Goal: Task Accomplishment & Management: Use online tool/utility

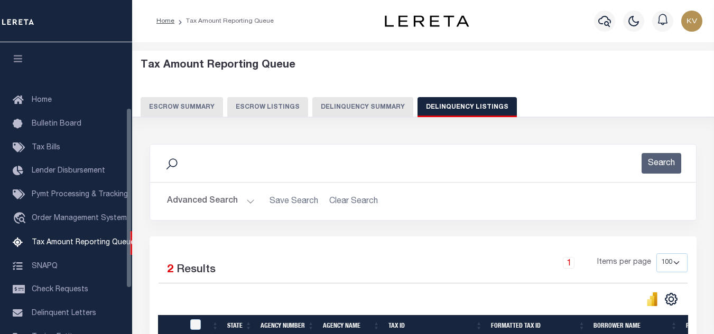
select select "100"
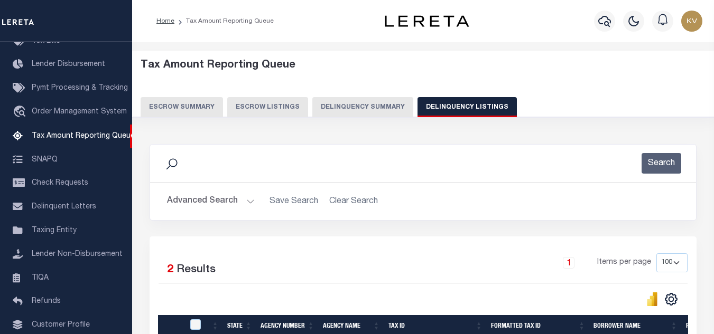
drag, startPoint x: 231, startPoint y: 204, endPoint x: 234, endPoint y: 184, distance: 20.3
click at [231, 204] on button "Advanced Search" at bounding box center [211, 201] width 88 height 21
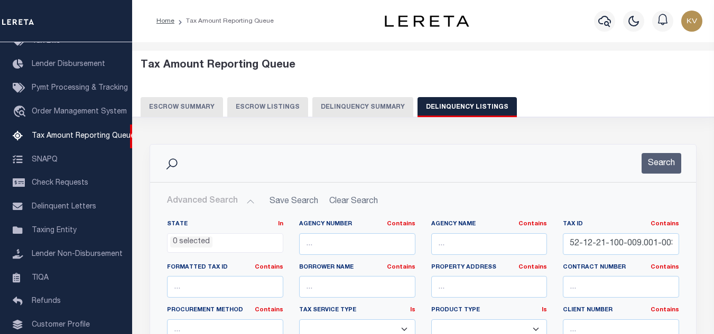
scroll to position [106, 0]
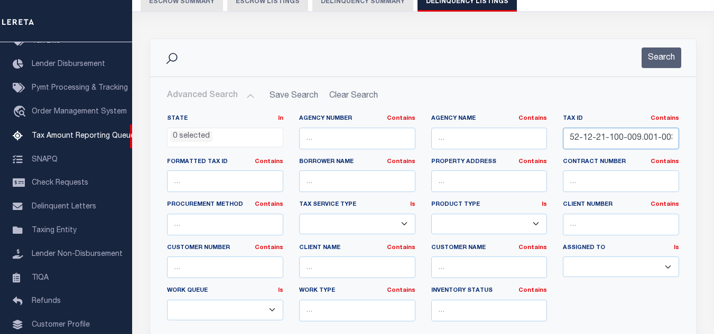
click at [601, 134] on input "52-12-21-100-009.001-003" at bounding box center [620, 139] width 116 height 22
paste input "200-010.000"
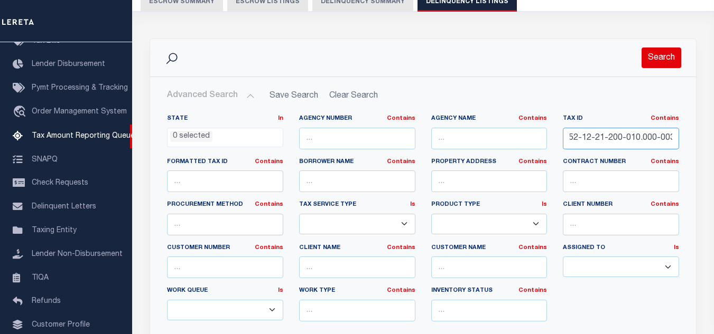
type input "52-12-21-200-010.000-003"
click at [664, 55] on button "Search" at bounding box center [661, 58] width 40 height 21
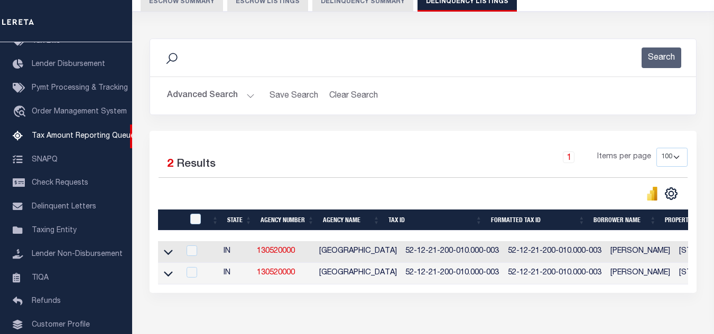
scroll to position [169, 0]
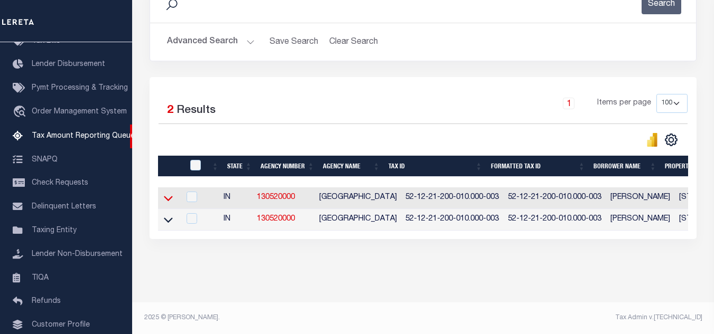
click at [169, 196] on icon at bounding box center [168, 198] width 9 height 5
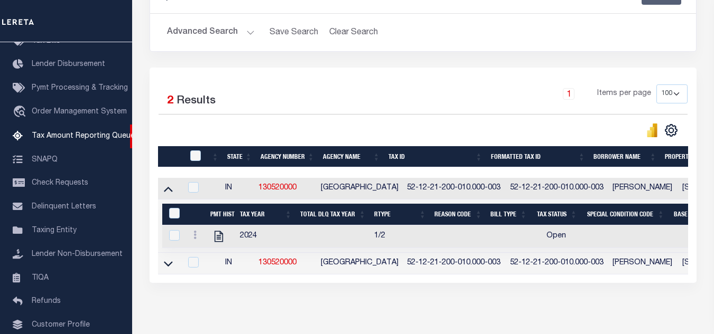
scroll to position [222, 0]
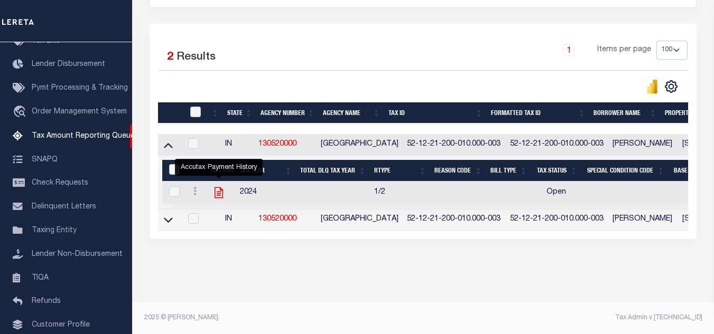
click at [217, 187] on icon "" at bounding box center [219, 193] width 14 height 14
checkbox input "true"
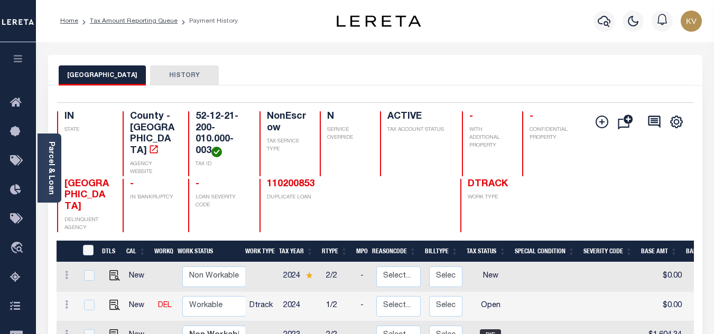
scroll to position [106, 0]
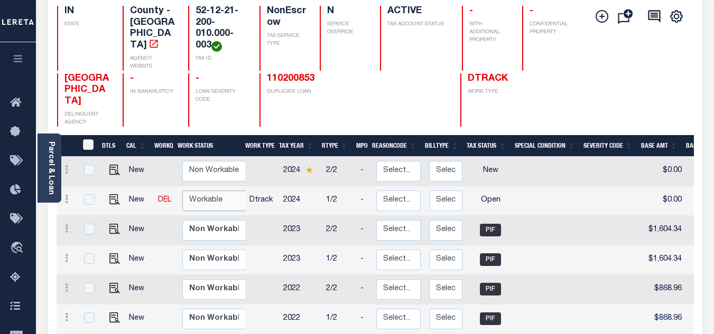
click at [219, 191] on select "Non Workable Workable" at bounding box center [213, 201] width 63 height 21
checkbox input "true"
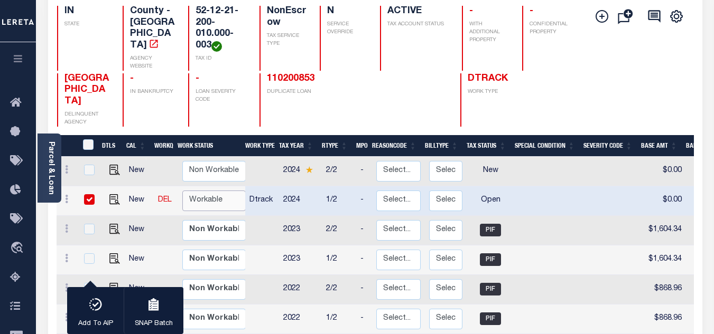
select select "true"
click at [182, 191] on select "Non Workable Workable" at bounding box center [213, 201] width 63 height 21
checkbox input "false"
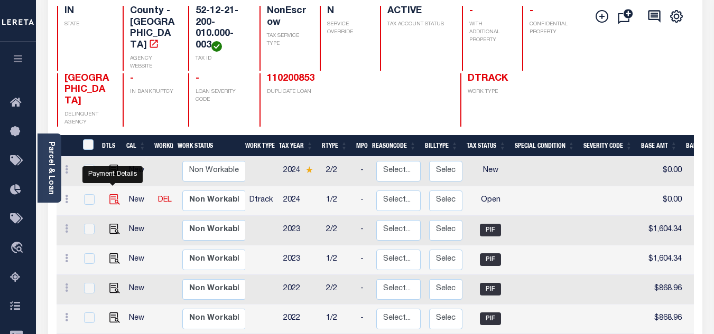
click at [111, 194] on img "" at bounding box center [114, 199] width 11 height 11
checkbox input "true"
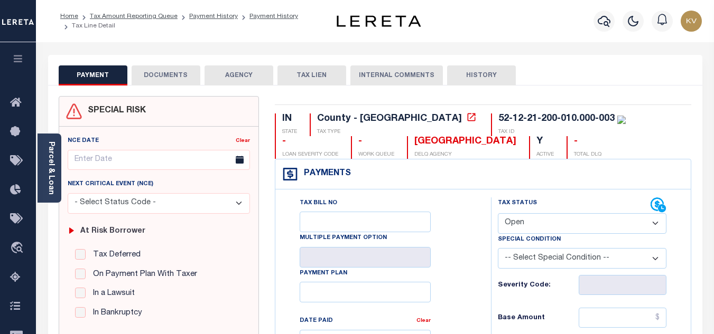
scroll to position [106, 0]
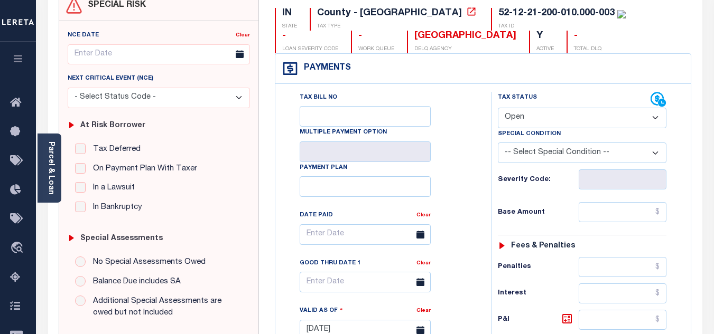
click at [516, 123] on select "- Select Status Code - Open Due/Unpaid Paid Incomplete No Tax Due Internal Refu…" at bounding box center [582, 118] width 168 height 21
select select "PYD"
click at [498, 108] on select "- Select Status Code - Open Due/Unpaid Paid Incomplete No Tax Due Internal Refu…" at bounding box center [582, 118] width 168 height 21
type input "[DATE]"
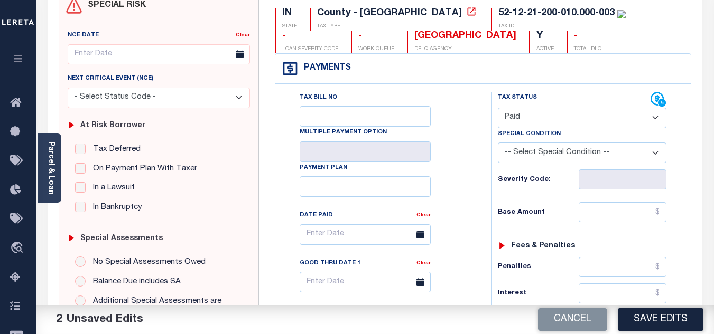
click at [616, 225] on div "Tax Status Status - Select Status Code -" at bounding box center [585, 325] width 189 height 466
click at [618, 212] on input "text" at bounding box center [622, 212] width 88 height 20
type input "$0.00"
click at [540, 187] on div "Severity Code:" at bounding box center [582, 180] width 168 height 20
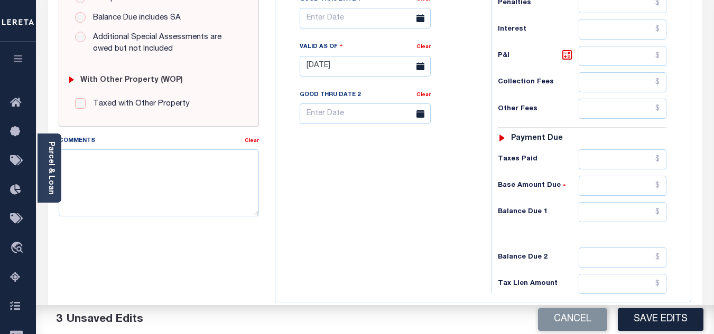
scroll to position [423, 0]
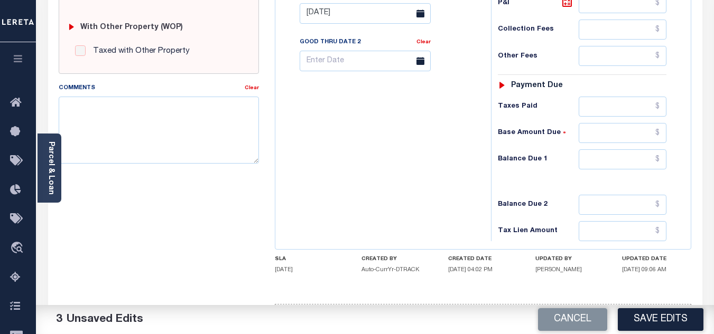
click at [607, 145] on div "Tax Status Status - Select Status Code -" at bounding box center [585, 8] width 189 height 466
click at [605, 162] on input "text" at bounding box center [622, 159] width 88 height 20
type input "$0.00"
click at [415, 166] on div "Tax Bill No Multiple Payment Option Payment Plan Clear" at bounding box center [380, 8] width 205 height 466
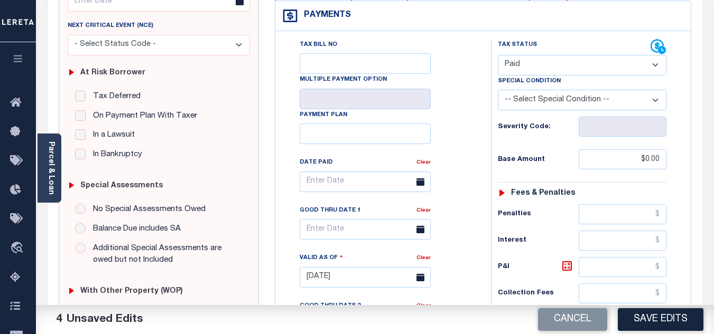
scroll to position [0, 0]
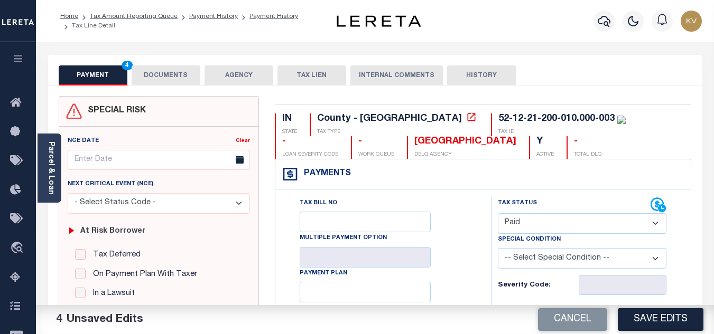
click at [182, 70] on button "DOCUMENTS" at bounding box center [166, 75] width 69 height 20
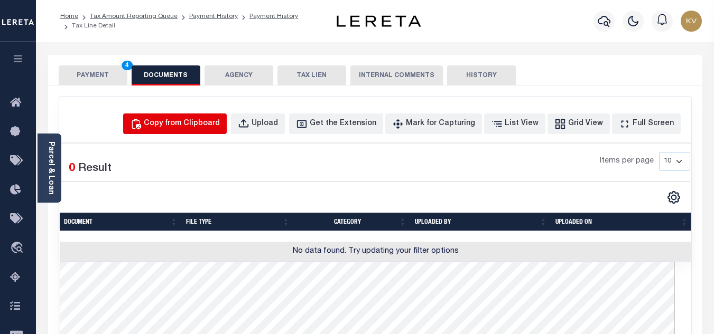
click at [193, 126] on div "Copy from Clipboard" at bounding box center [182, 124] width 76 height 12
select select "POP"
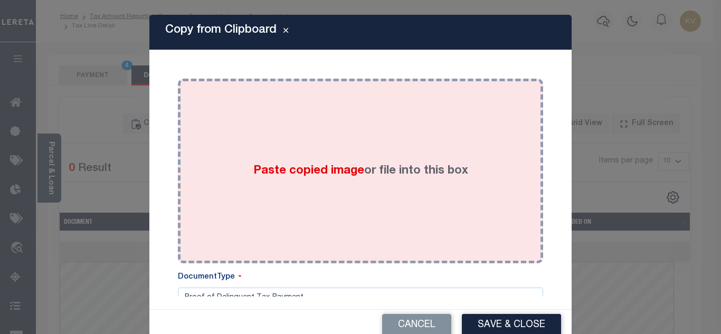
click at [239, 155] on div "Paste copied image or file into this box" at bounding box center [361, 171] width 350 height 169
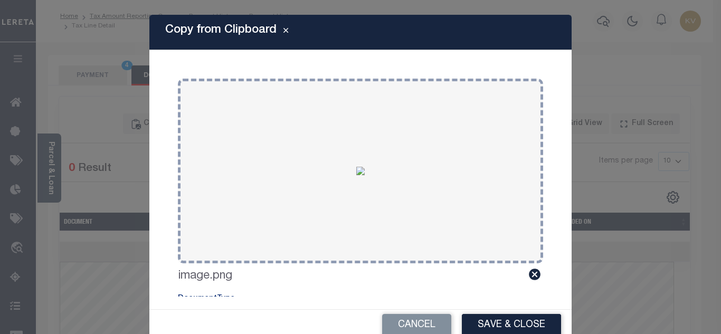
click at [508, 314] on div "Cancel Save & Close" at bounding box center [360, 325] width 423 height 31
click at [508, 318] on button "Save & Close" at bounding box center [511, 325] width 99 height 23
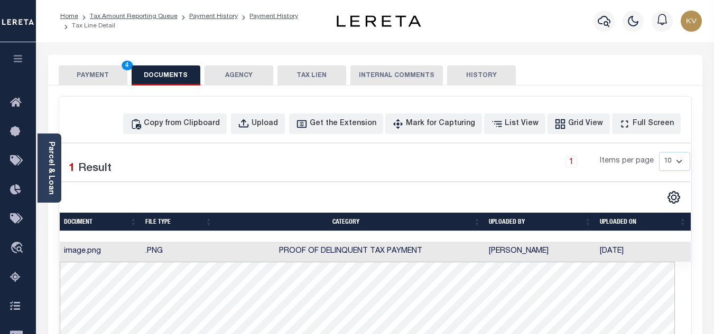
click at [87, 74] on button "PAYMENT 4" at bounding box center [93, 75] width 69 height 20
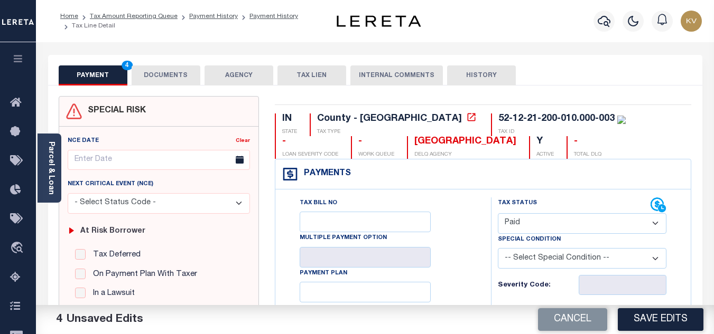
click at [161, 83] on button "DOCUMENTS" at bounding box center [166, 75] width 69 height 20
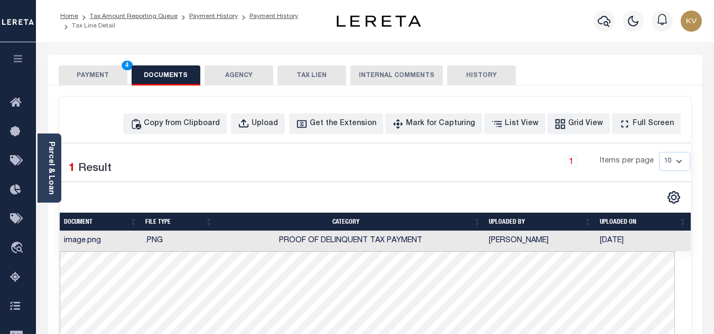
click at [89, 85] on button "PAYMENT 4" at bounding box center [93, 75] width 69 height 20
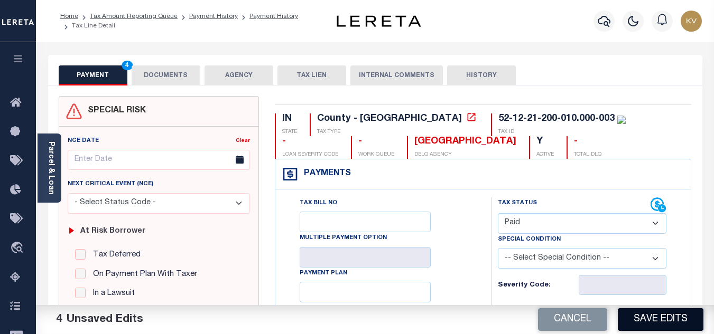
click at [649, 325] on button "Save Edits" at bounding box center [660, 319] width 86 height 23
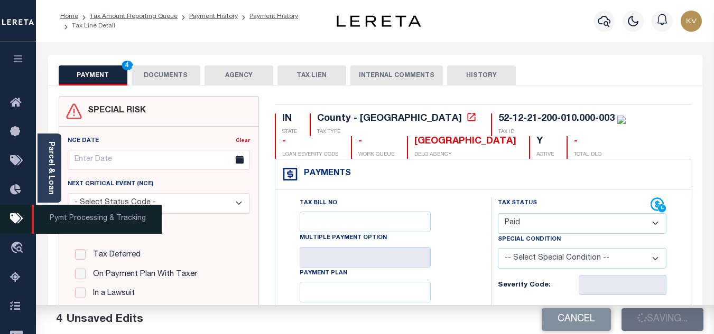
checkbox input "false"
type input "$0"
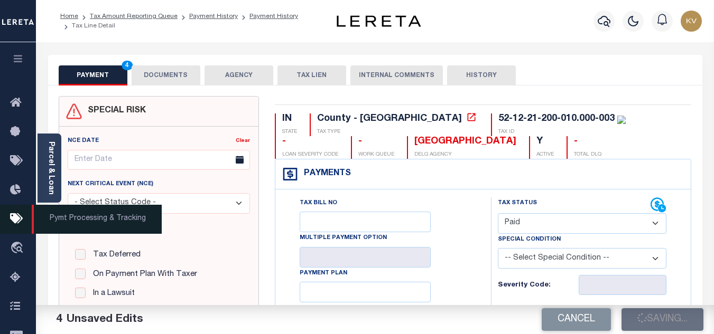
type input "$0"
